Goal: Entertainment & Leisure: Browse casually

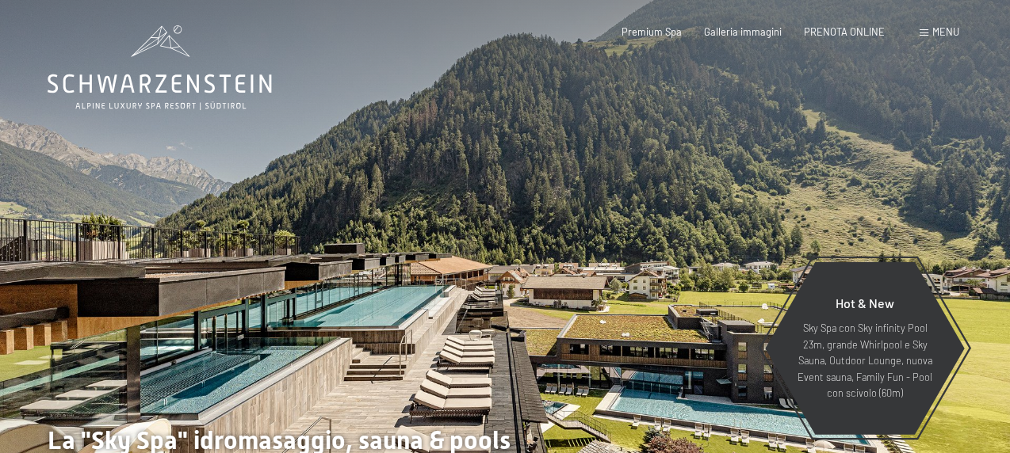
click at [955, 29] on span "Menu" at bounding box center [945, 31] width 27 height 13
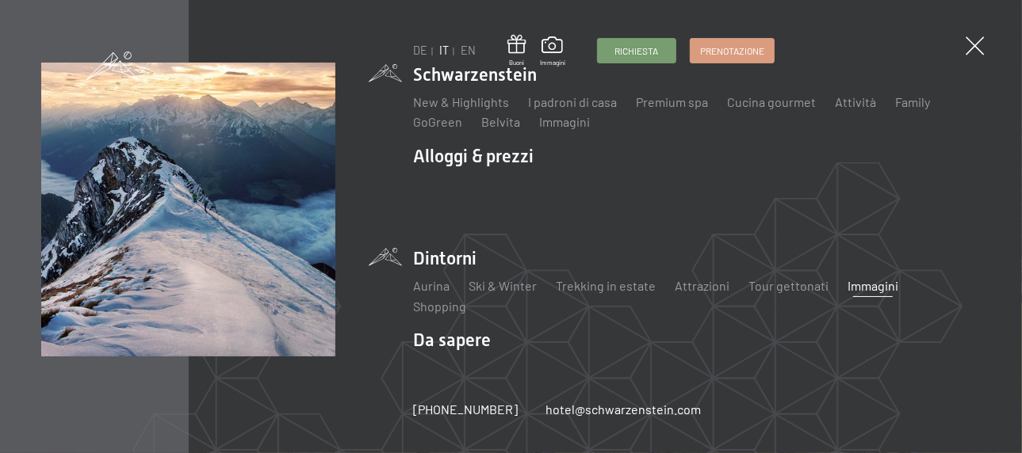
click at [848, 289] on link "Immagini" at bounding box center [873, 285] width 51 height 15
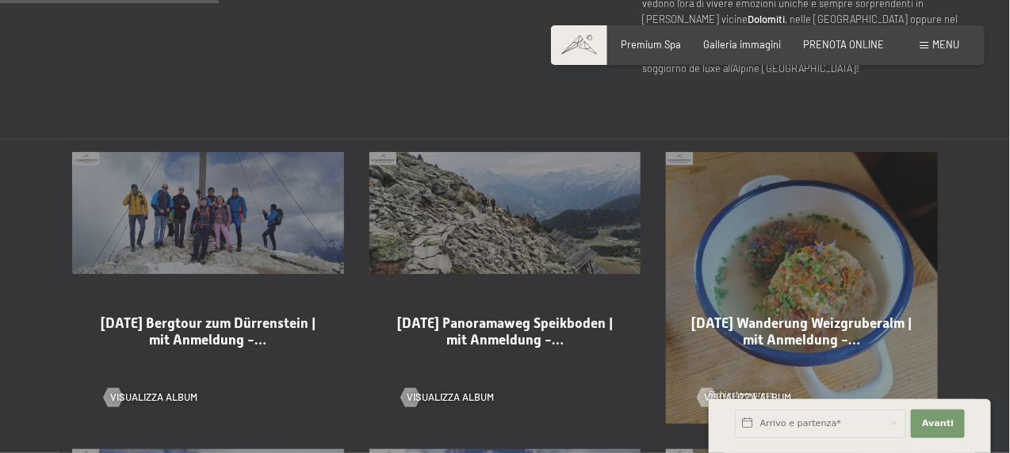
scroll to position [793, 0]
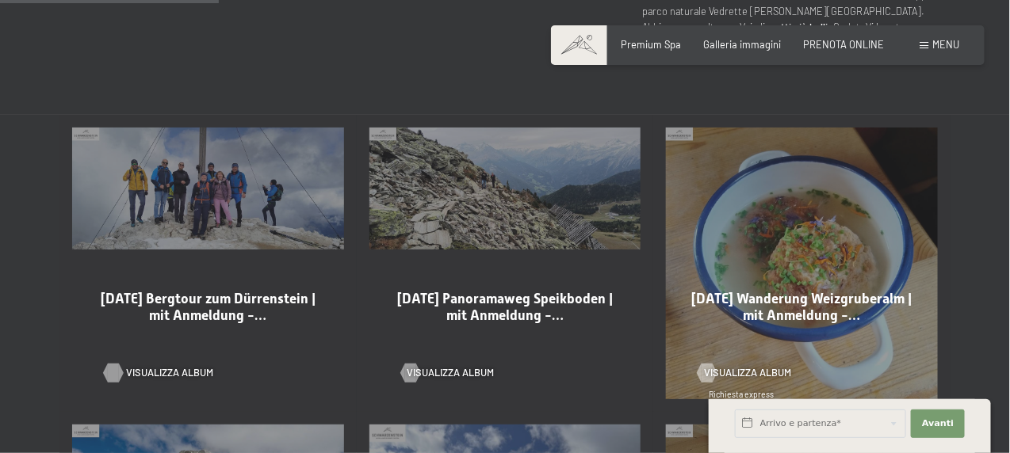
click at [197, 366] on span "Visualizza album" at bounding box center [169, 373] width 87 height 14
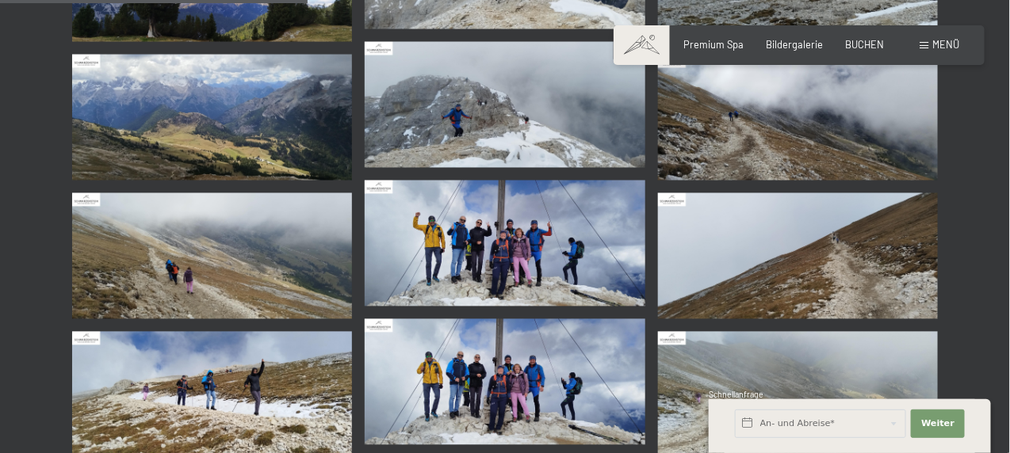
scroll to position [951, 0]
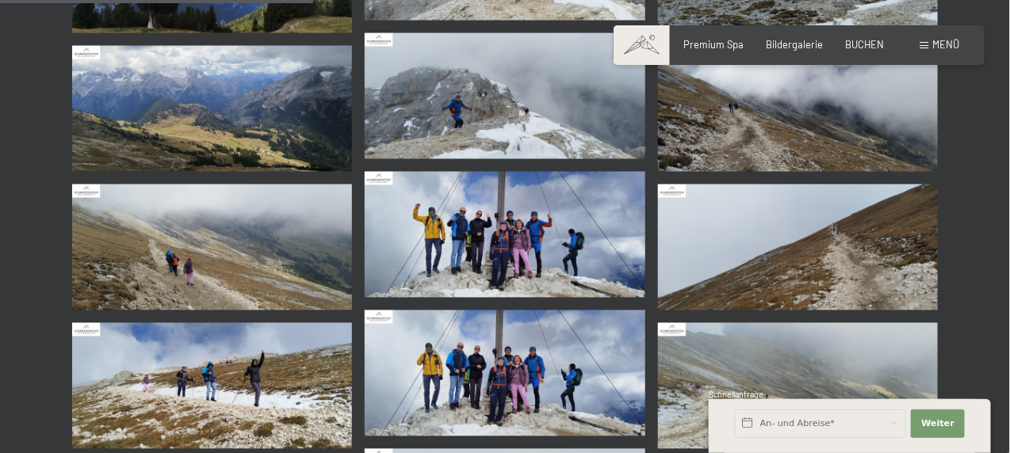
click at [459, 251] on img at bounding box center [505, 235] width 280 height 126
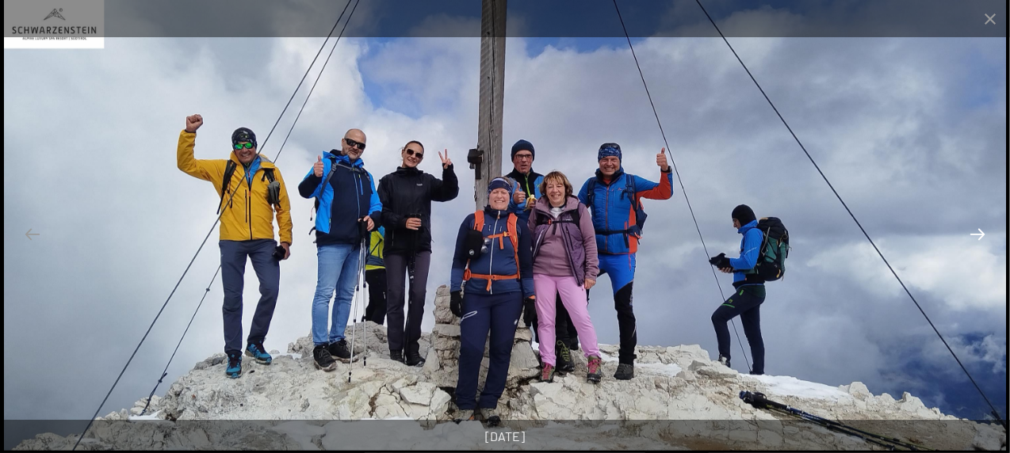
click at [981, 235] on button "Next slide" at bounding box center [977, 234] width 33 height 31
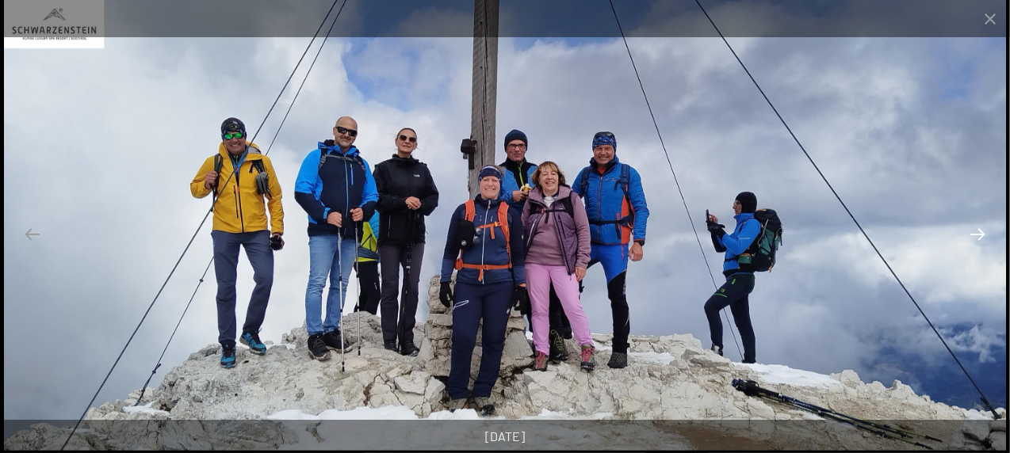
click at [981, 235] on button "Next slide" at bounding box center [977, 234] width 33 height 31
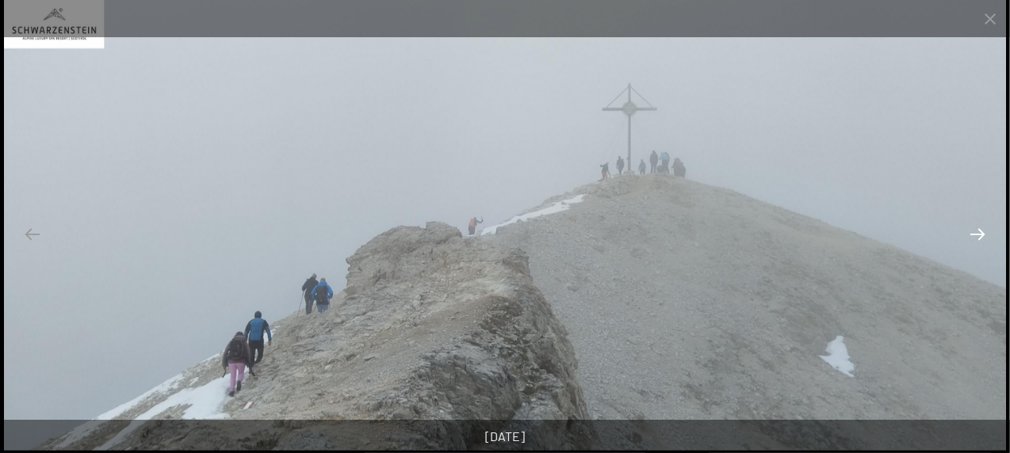
click at [981, 235] on button "Next slide" at bounding box center [977, 234] width 33 height 31
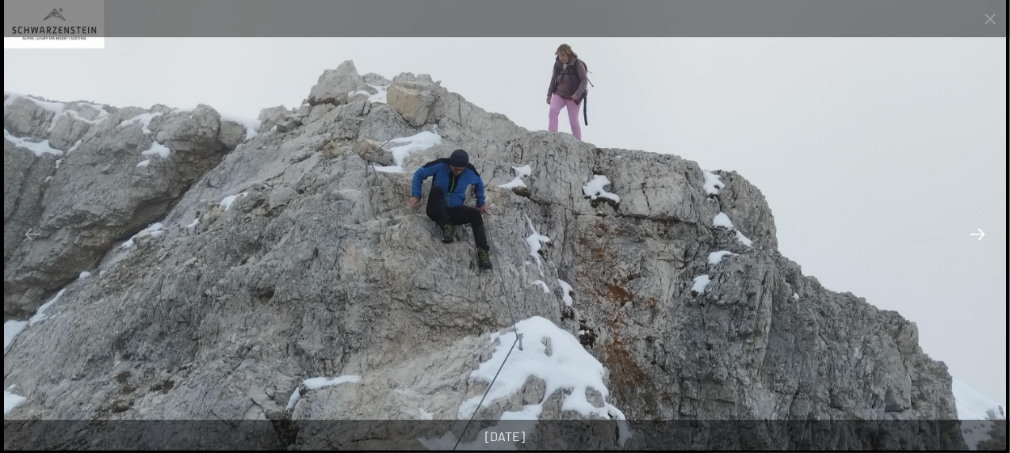
click at [978, 239] on button "Next slide" at bounding box center [977, 234] width 33 height 31
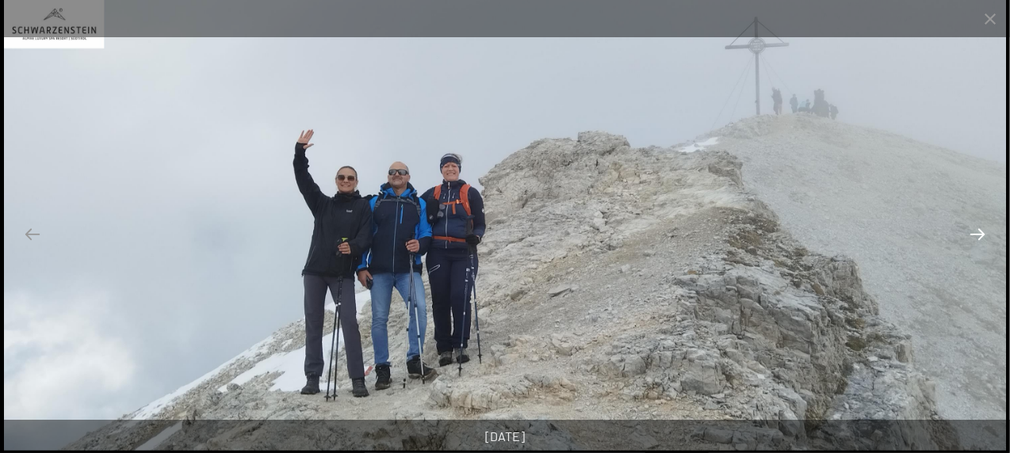
click at [978, 239] on button "Next slide" at bounding box center [977, 234] width 33 height 31
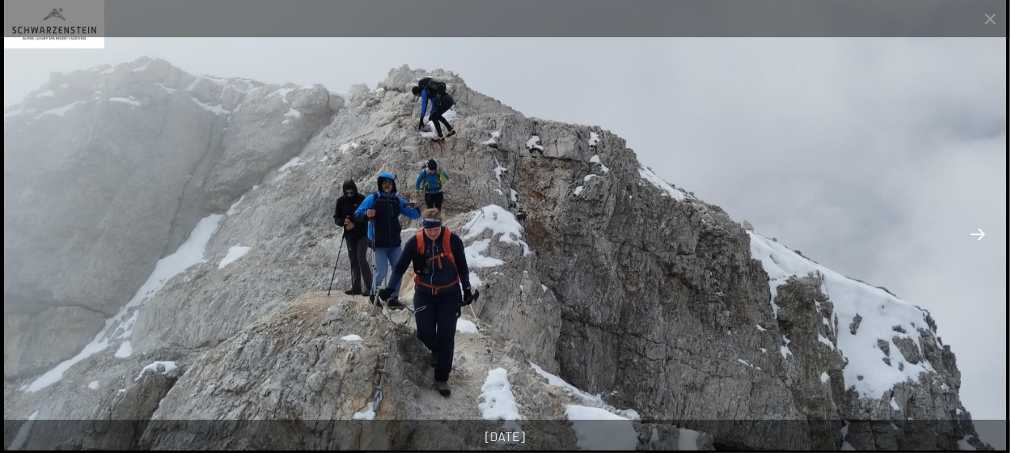
click at [974, 243] on button "Next slide" at bounding box center [977, 234] width 33 height 31
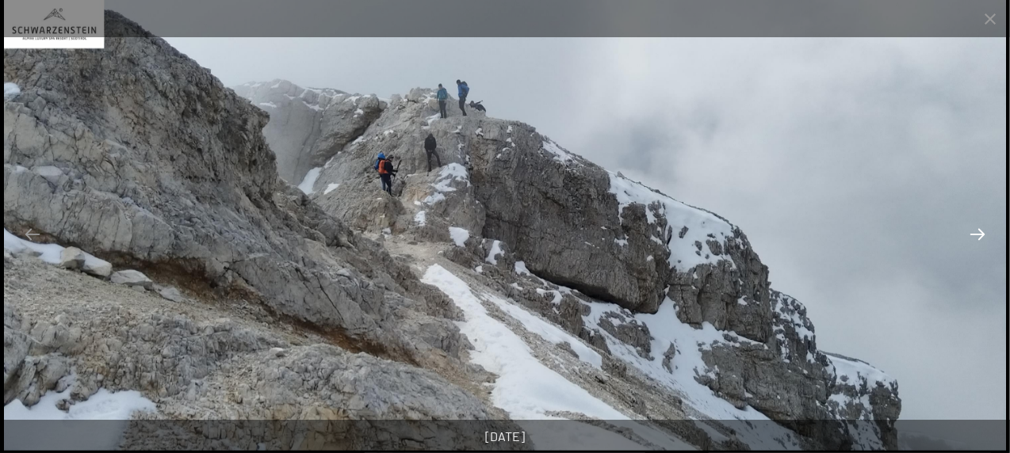
click at [975, 235] on button "Next slide" at bounding box center [977, 234] width 33 height 31
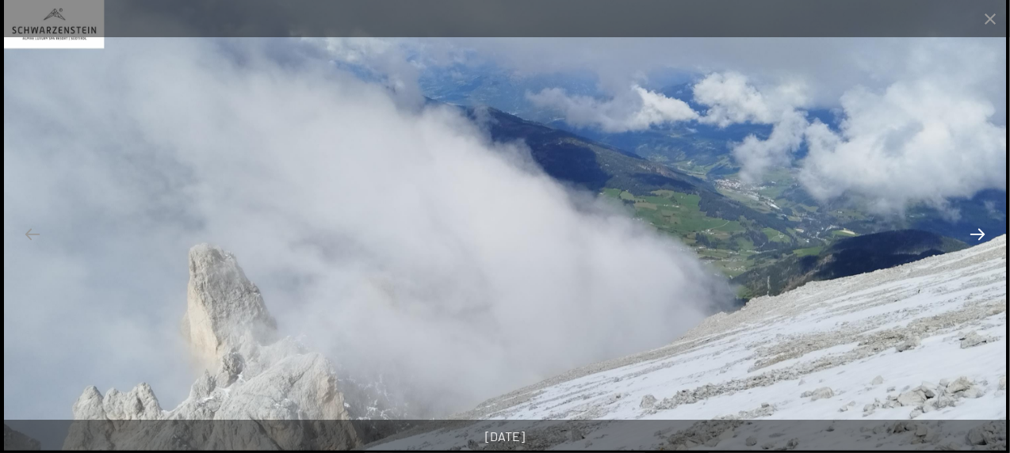
click at [975, 235] on button "Next slide" at bounding box center [977, 234] width 33 height 31
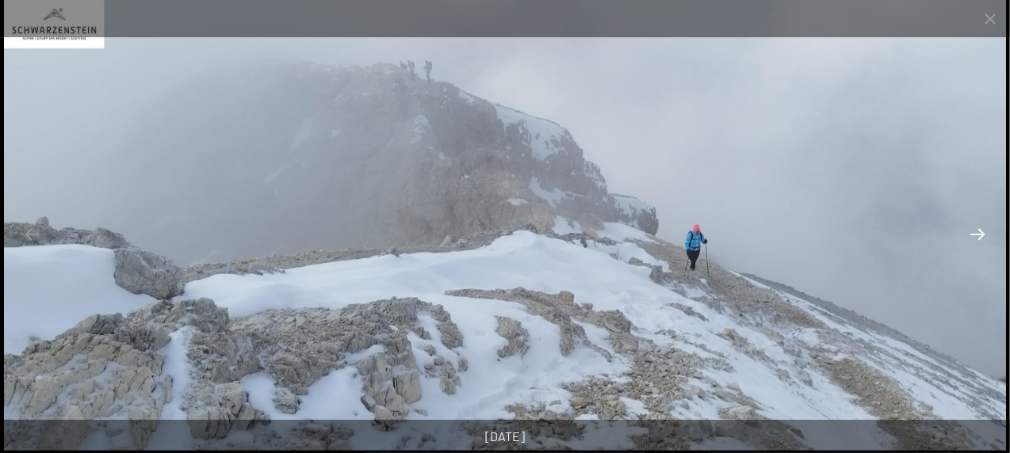
click at [975, 235] on button "Next slide" at bounding box center [977, 234] width 33 height 31
